Goal: Task Accomplishment & Management: Use online tool/utility

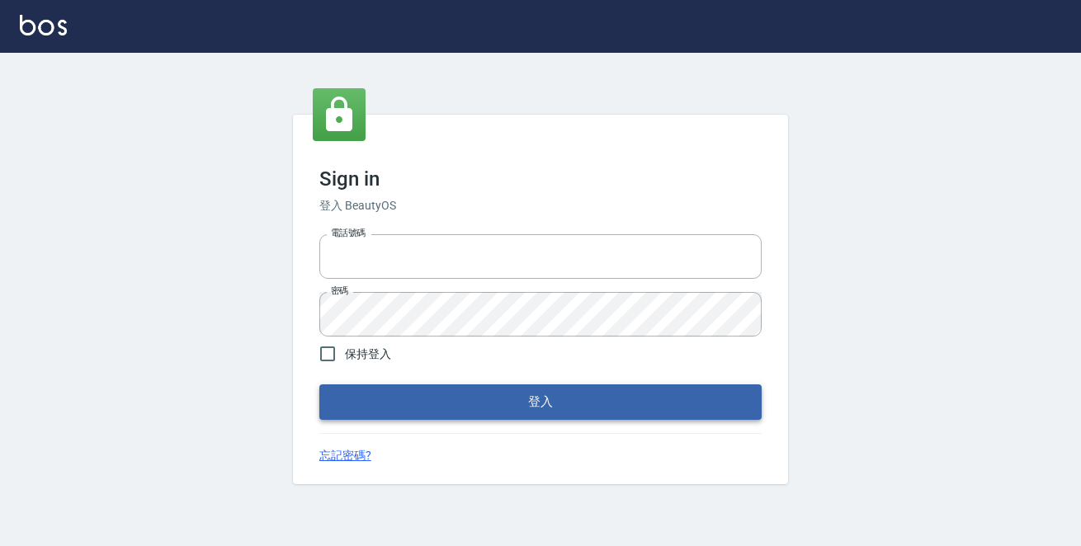
type input "0229470385"
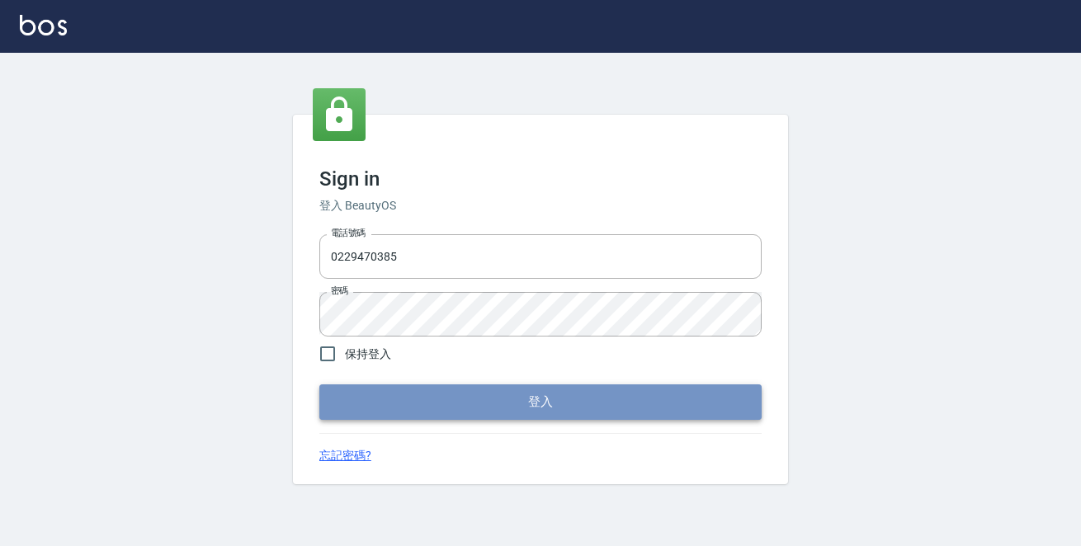
click at [577, 403] on button "登入" at bounding box center [540, 401] width 442 height 35
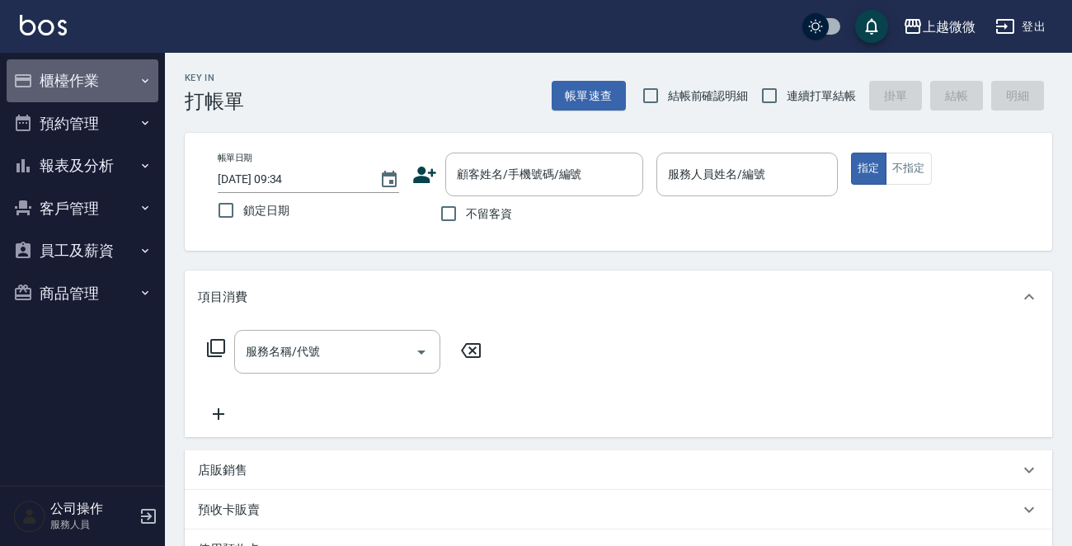
click at [148, 76] on icon "button" at bounding box center [145, 80] width 13 height 13
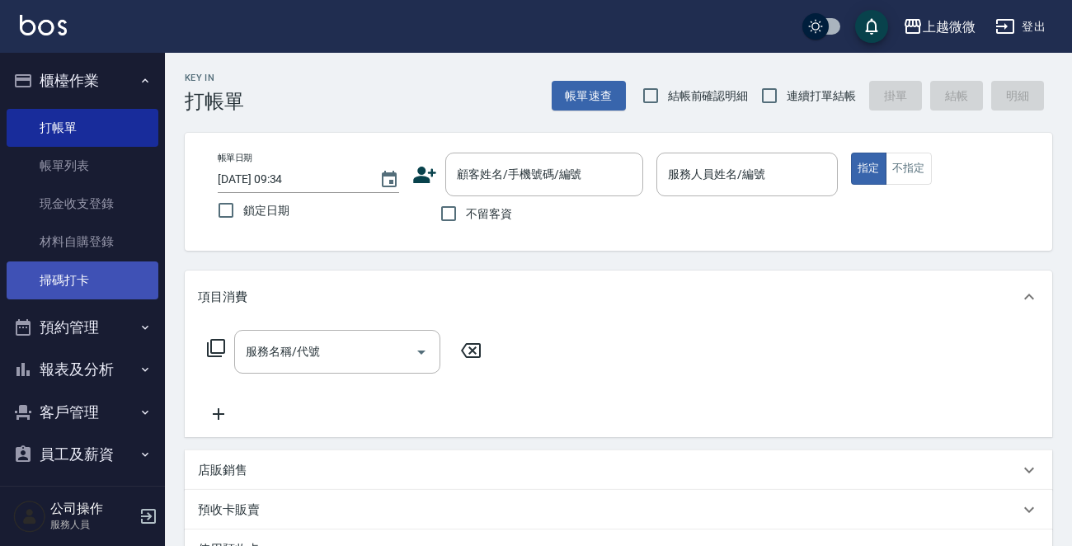
click at [77, 271] on link "掃碼打卡" at bounding box center [83, 281] width 152 height 38
